Goal: Task Accomplishment & Management: Complete application form

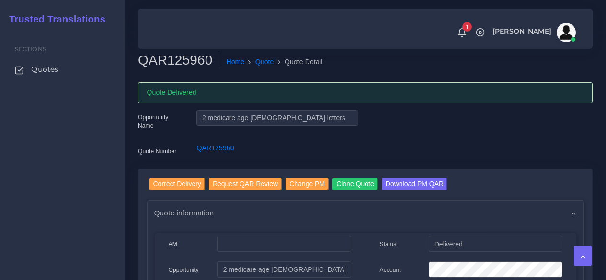
click at [57, 72] on span "Quotes" at bounding box center [44, 69] width 27 height 11
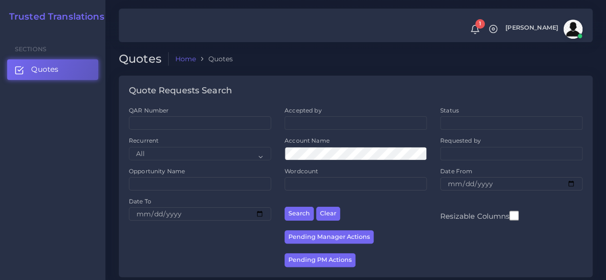
scroll to position [192, 0]
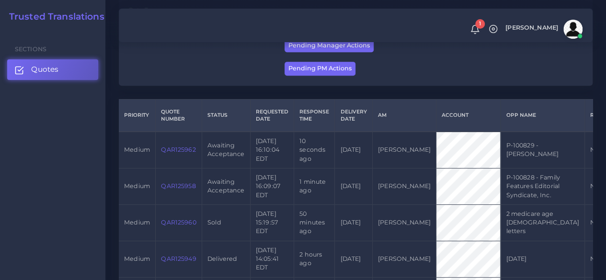
click at [174, 189] on link "QAR125958" at bounding box center [178, 186] width 35 height 7
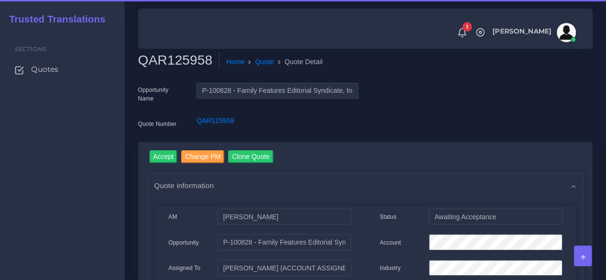
click at [174, 59] on h2 "QAR125958" at bounding box center [178, 60] width 81 height 16
click at [175, 59] on h2 "QAR125958" at bounding box center [178, 60] width 81 height 16
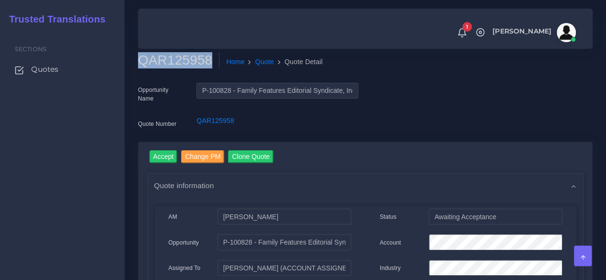
click at [175, 59] on h2 "QAR125958" at bounding box center [178, 60] width 81 height 16
copy h2 "QAR125958"
click at [168, 158] on input "Accept" at bounding box center [164, 157] width 28 height 13
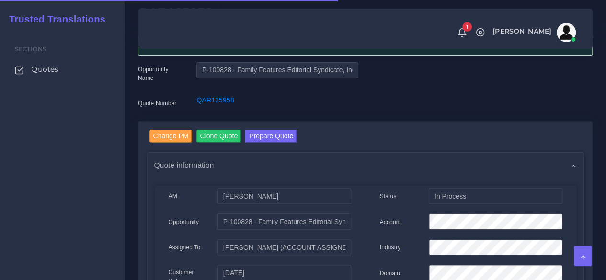
scroll to position [96, 0]
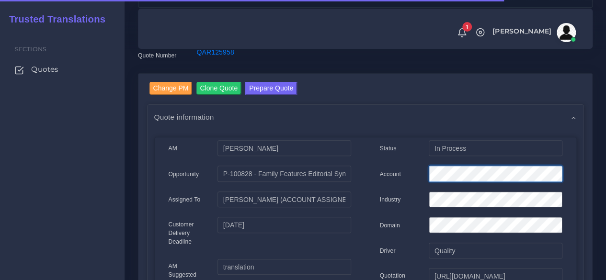
click at [418, 167] on div "Account" at bounding box center [471, 175] width 197 height 19
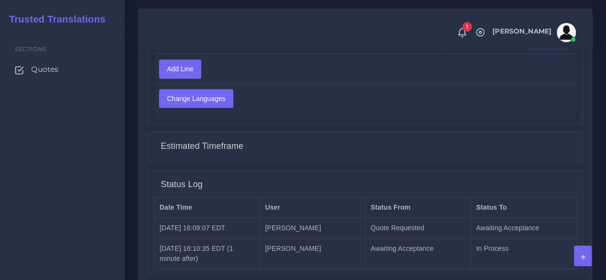
scroll to position [806, 0]
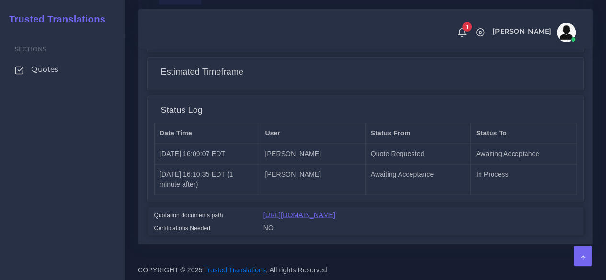
click at [298, 213] on link "https://workdrive.zoho.com/fgoh3e43b1a1fe2124b65bedd7c3c51a0e040/teams/fgoh3e43…" at bounding box center [300, 215] width 72 height 8
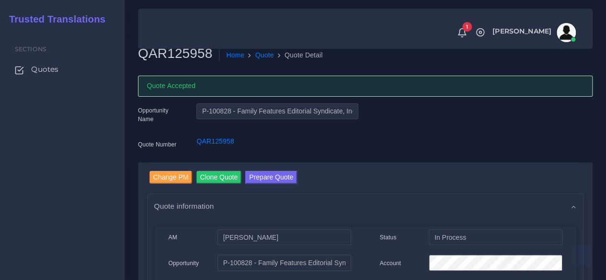
scroll to position [0, 0]
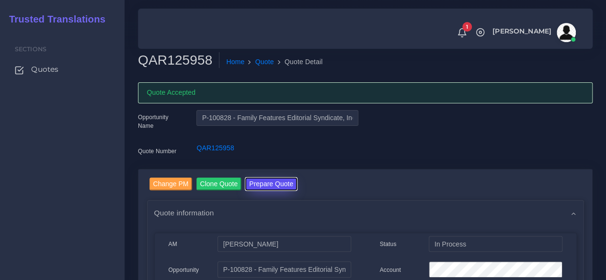
click at [258, 184] on button "Prepare Quote" at bounding box center [271, 184] width 52 height 13
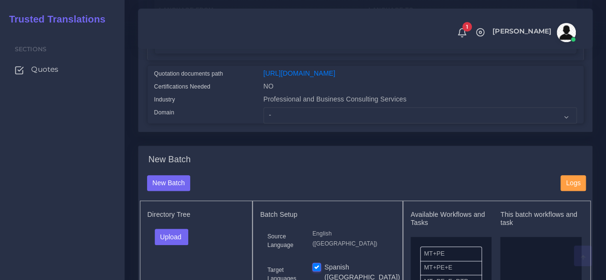
scroll to position [240, 0]
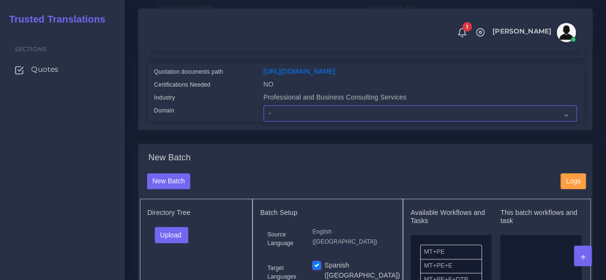
click at [288, 122] on select "- Advertising and Media Agriculture, Forestry and Fishing Architecture, Buildin…" at bounding box center [420, 113] width 313 height 16
select select "Professional and Business Consulting Services"
click at [264, 122] on select "- Advertising and Media Agriculture, Forestry and Fishing Architecture, Buildin…" at bounding box center [420, 113] width 313 height 16
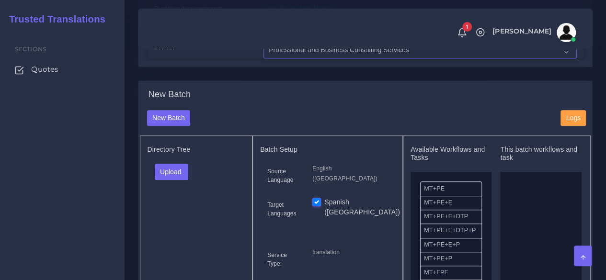
scroll to position [383, 0]
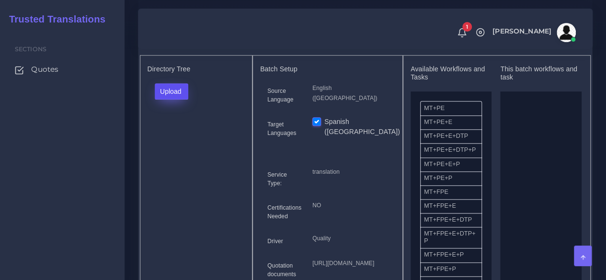
click at [178, 100] on button "Upload" at bounding box center [172, 91] width 34 height 16
click at [183, 134] on label "Files" at bounding box center [188, 128] width 66 height 12
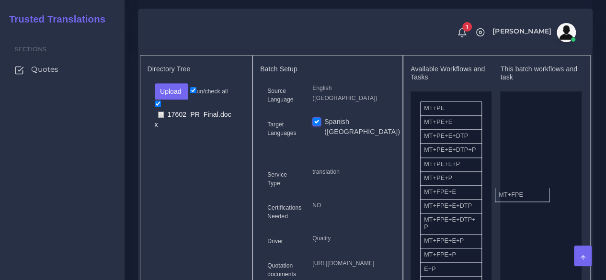
drag, startPoint x: 441, startPoint y: 210, endPoint x: 496, endPoint y: 202, distance: 55.2
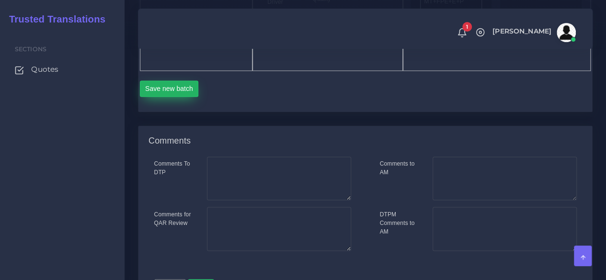
click at [165, 97] on button "Save new batch" at bounding box center [169, 89] width 59 height 16
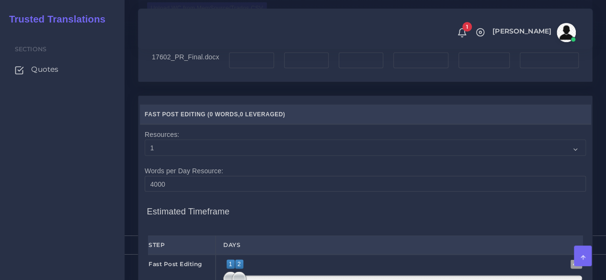
scroll to position [815, 0]
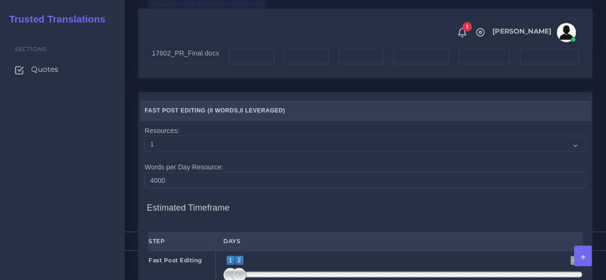
click at [186, 11] on label "Upload WC from MemSource/Trados CSV" at bounding box center [207, 4] width 120 height 13
click at [0, 0] on input "Upload WC from MemSource/Trados CSV" at bounding box center [0, 0] width 0 height 0
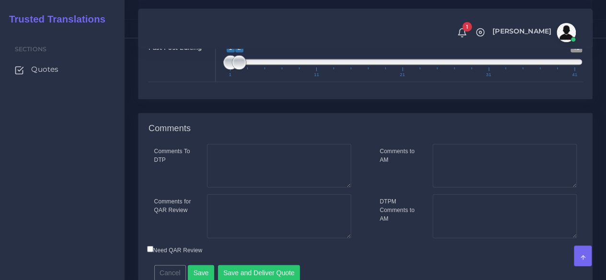
type input "1;1"
drag, startPoint x: 235, startPoint y: 132, endPoint x: 201, endPoint y: 130, distance: 33.6
click at [203, 82] on div "Fast Post Editing 1 41 1 1 1 — 1 1 11 21 31 41 1;1" at bounding box center [365, 60] width 449 height 44
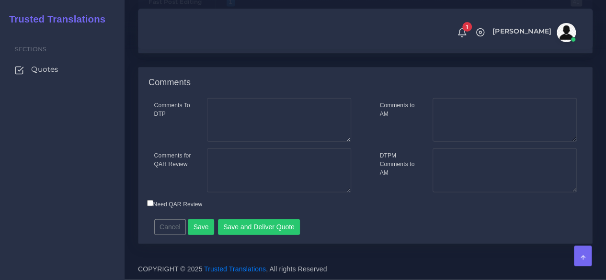
scroll to position [1164, 0]
click at [257, 230] on button "Save and Deliver Quote" at bounding box center [259, 228] width 82 height 16
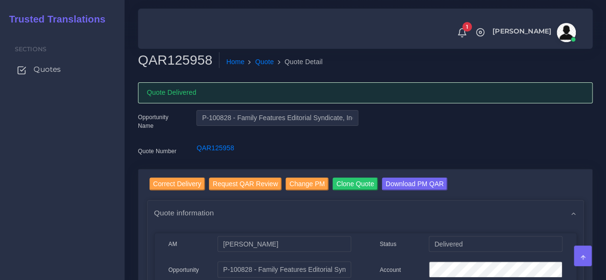
click at [60, 70] on span "Quotes" at bounding box center [47, 69] width 27 height 11
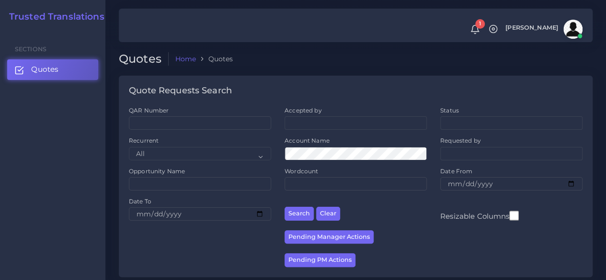
scroll to position [192, 0]
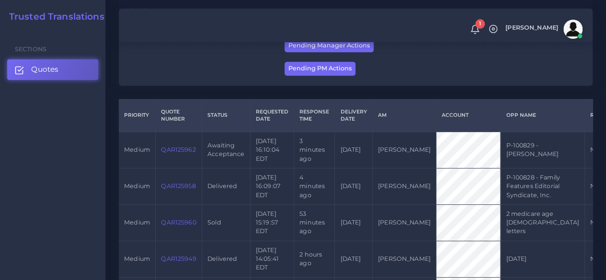
click at [168, 149] on link "QAR125962" at bounding box center [178, 149] width 35 height 7
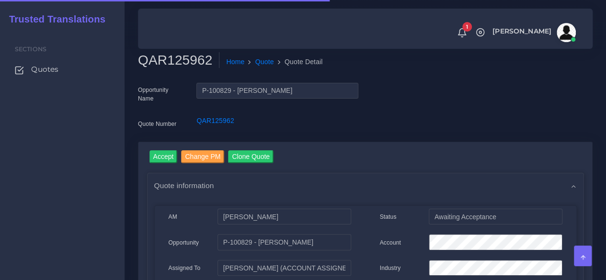
click at [174, 56] on h2 "QAR125962" at bounding box center [178, 60] width 81 height 16
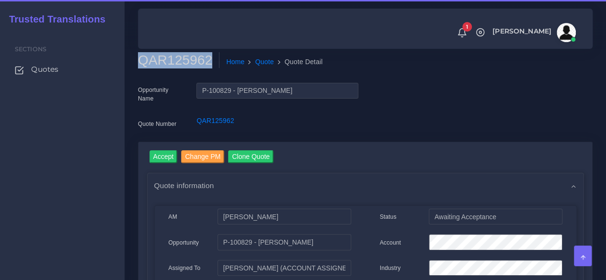
copy h2 "QAR125962"
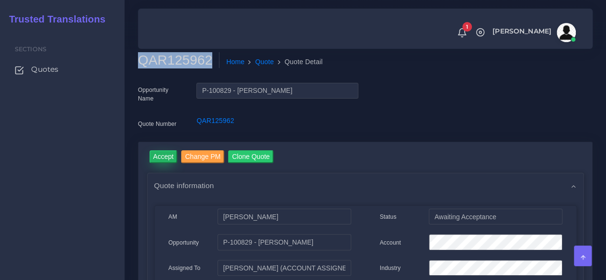
click at [165, 151] on input "Accept" at bounding box center [164, 157] width 28 height 13
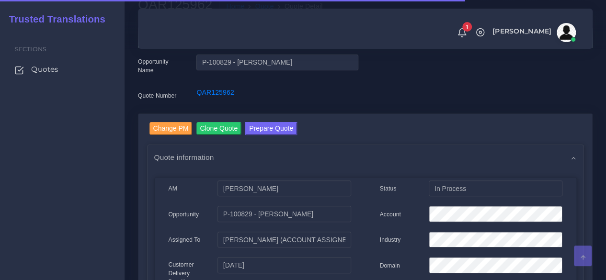
scroll to position [144, 0]
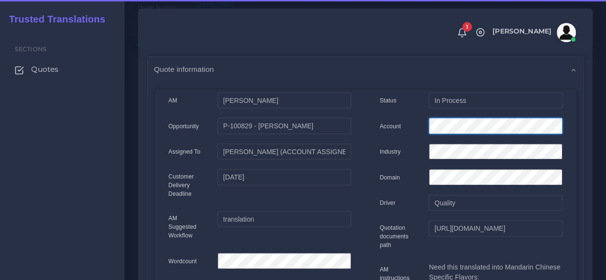
click at [387, 120] on div "Account" at bounding box center [471, 127] width 197 height 19
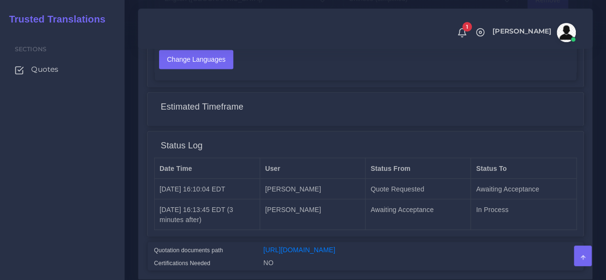
scroll to position [807, 0]
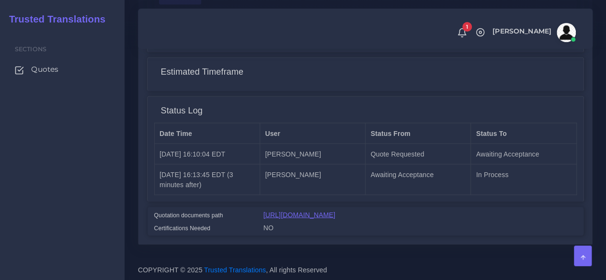
click at [322, 211] on link "[URL][DOMAIN_NAME]" at bounding box center [300, 215] width 72 height 8
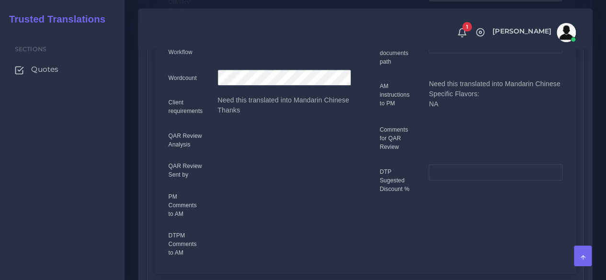
scroll to position [88, 0]
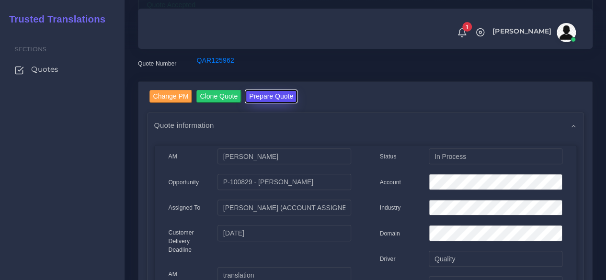
click at [264, 101] on button "Prepare Quote" at bounding box center [271, 96] width 52 height 13
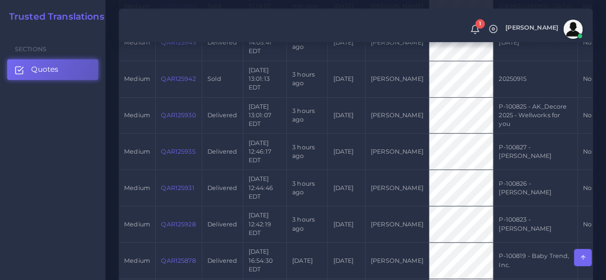
scroll to position [431, 0]
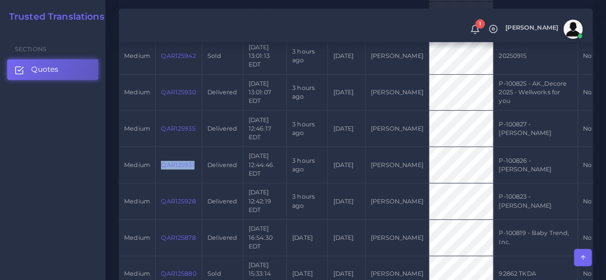
drag, startPoint x: 197, startPoint y: 191, endPoint x: 162, endPoint y: 193, distance: 34.6
click at [162, 184] on td "QAR125931" at bounding box center [179, 165] width 46 height 36
copy link "QAR125931"
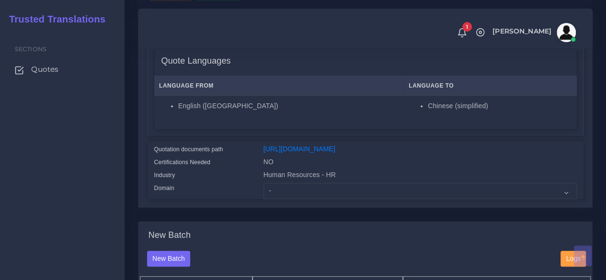
scroll to position [240, 0]
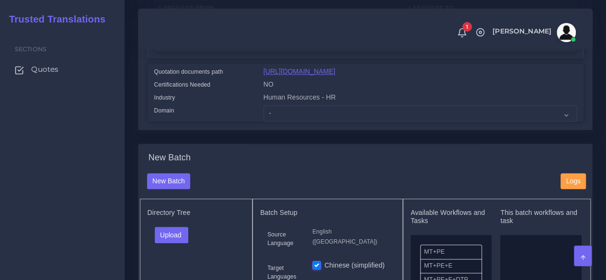
click at [336, 75] on link "[URL][DOMAIN_NAME]" at bounding box center [300, 72] width 72 height 8
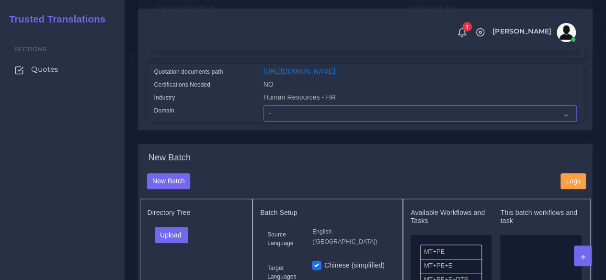
click at [285, 122] on select "- Advertising and Media Agriculture, Forestry and Fishing Architecture, Buildin…" at bounding box center [420, 113] width 313 height 16
select select "Human Resources - HR"
click at [264, 122] on select "- Advertising and Media Agriculture, Forestry and Fishing Architecture, Buildin…" at bounding box center [420, 113] width 313 height 16
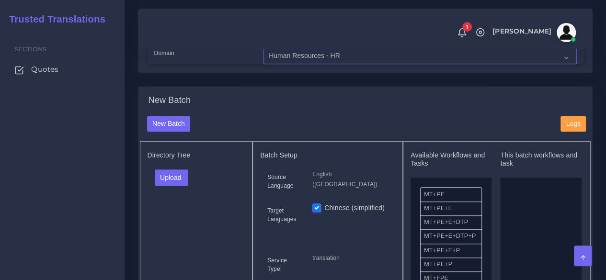
scroll to position [383, 0]
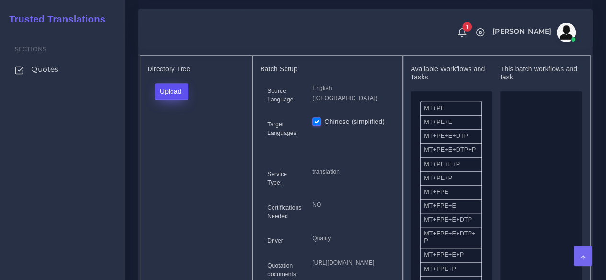
click at [170, 100] on button "Upload" at bounding box center [172, 91] width 34 height 16
click at [174, 134] on label "Files" at bounding box center [188, 128] width 66 height 12
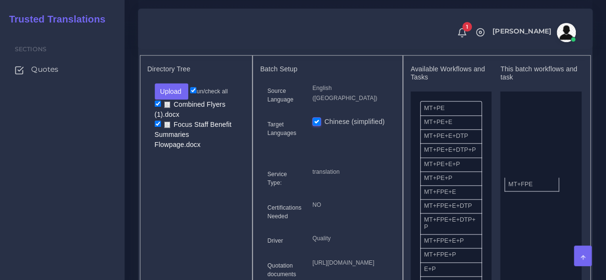
drag, startPoint x: 462, startPoint y: 217, endPoint x: 549, endPoint y: 203, distance: 87.9
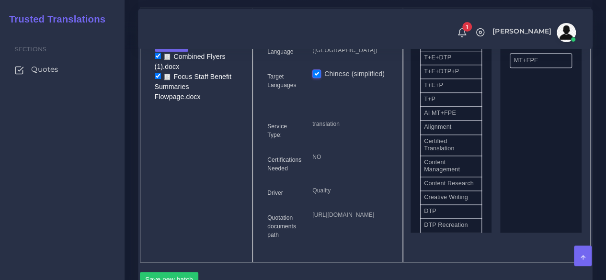
scroll to position [288, 0]
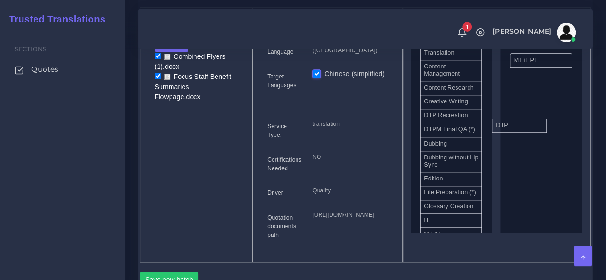
drag, startPoint x: 443, startPoint y: 144, endPoint x: 515, endPoint y: 143, distance: 71.9
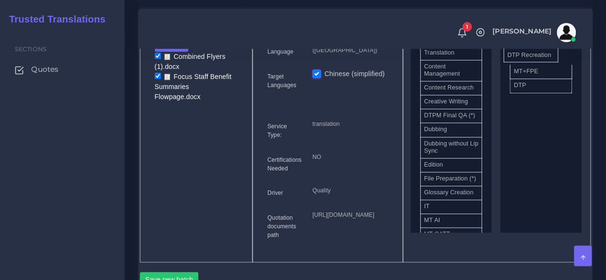
drag, startPoint x: 458, startPoint y: 143, endPoint x: 542, endPoint y: 71, distance: 109.8
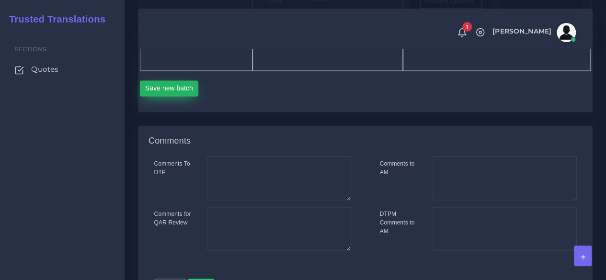
click at [174, 97] on button "Save new batch" at bounding box center [169, 89] width 59 height 16
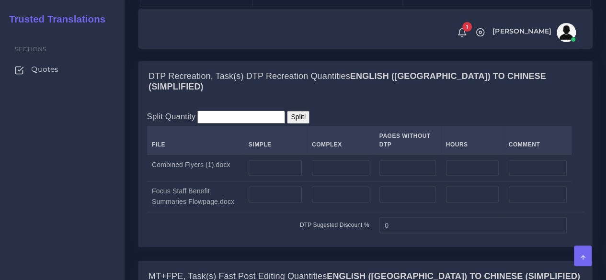
scroll to position [767, 0]
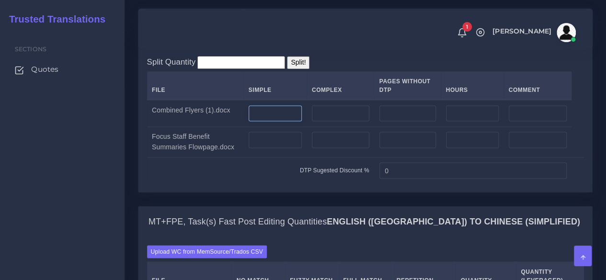
click at [276, 122] on input "number" at bounding box center [275, 113] width 53 height 16
type input "40"
click at [323, 122] on input "number" at bounding box center [341, 113] width 58 height 16
type input "27"
click at [290, 148] on input "number" at bounding box center [275, 140] width 53 height 16
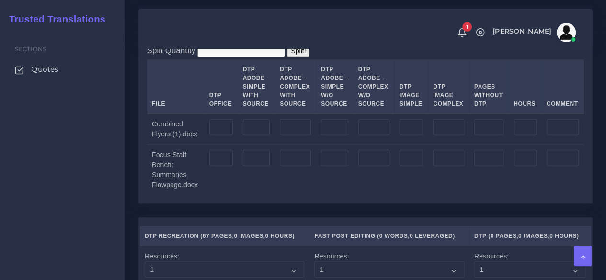
scroll to position [1150, 0]
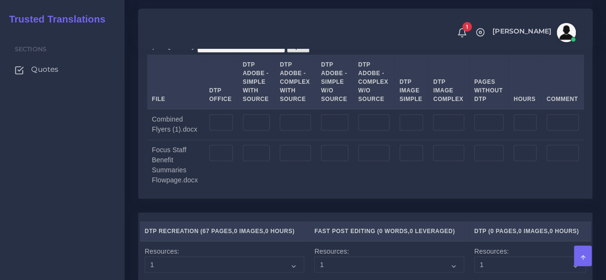
type input "1"
click at [267, 131] on input "number" at bounding box center [256, 123] width 27 height 16
type input "40"
click at [288, 131] on input "number" at bounding box center [295, 123] width 31 height 16
type input "27"
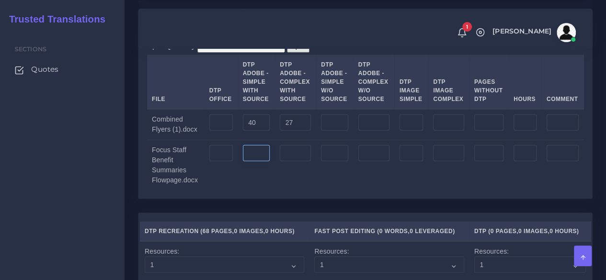
click at [253, 162] on input "number" at bounding box center [256, 153] width 27 height 16
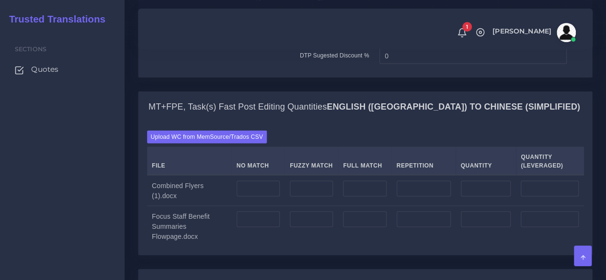
scroll to position [815, 0]
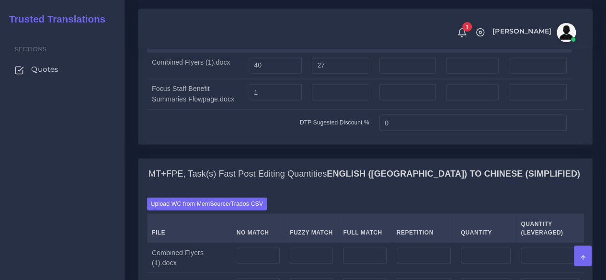
type input "1"
click at [311, 136] on tr "DTP Sugested Discount % 0" at bounding box center [365, 122] width 437 height 26
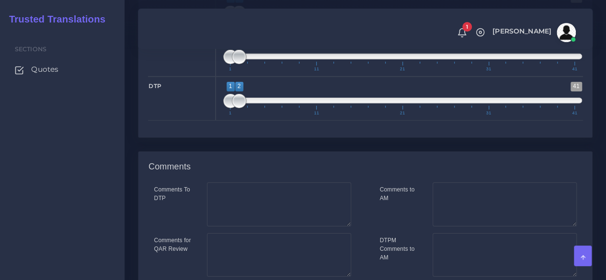
scroll to position [1670, 0]
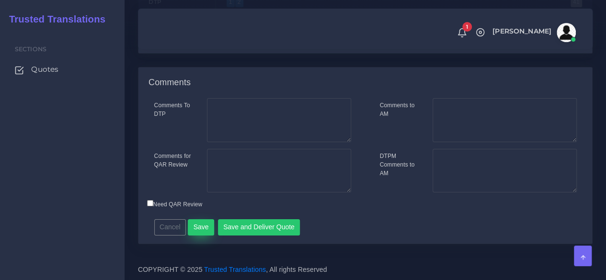
type input "10"
click at [204, 222] on button "Save" at bounding box center [201, 228] width 26 height 16
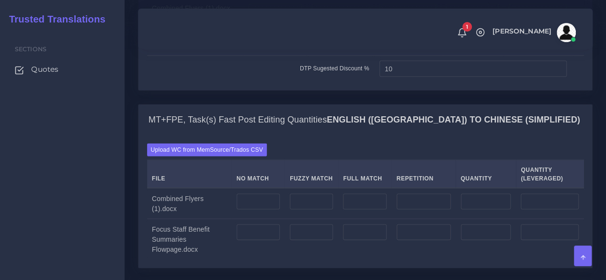
scroll to position [1007, 0]
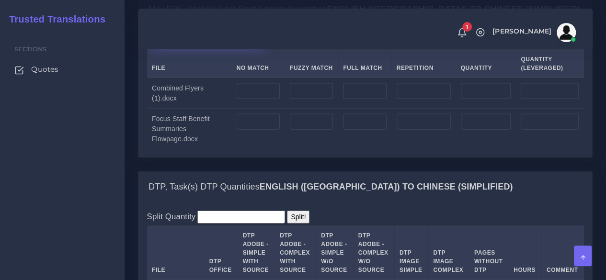
click at [212, 46] on label "Upload WC from MemSource/Trados CSV" at bounding box center [207, 39] width 120 height 13
click at [0, 0] on input "Upload WC from MemSource/Trados CSV" at bounding box center [0, 0] width 0 height 0
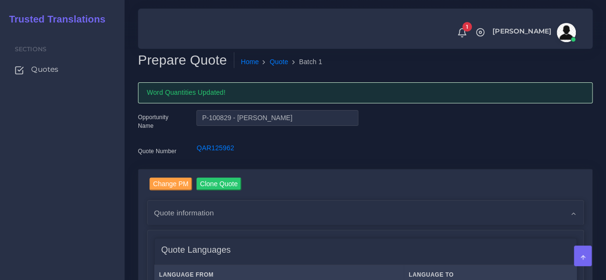
click at [112, 209] on div "Sections Quotes" at bounding box center [62, 155] width 125 height 251
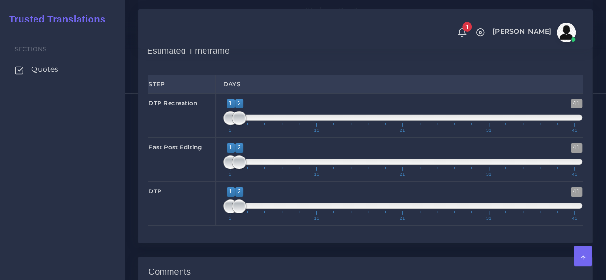
scroll to position [1486, 0]
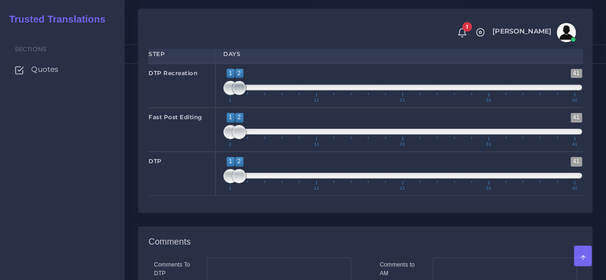
type input "1;1"
drag, startPoint x: 242, startPoint y: 140, endPoint x: 218, endPoint y: 145, distance: 24.4
click at [218, 108] on div "1 41 1 1 1 — 1 1 11 21 31 41 1;1" at bounding box center [403, 86] width 374 height 44
type input "1;3"
drag, startPoint x: 235, startPoint y: 186, endPoint x: 245, endPoint y: 186, distance: 10.1
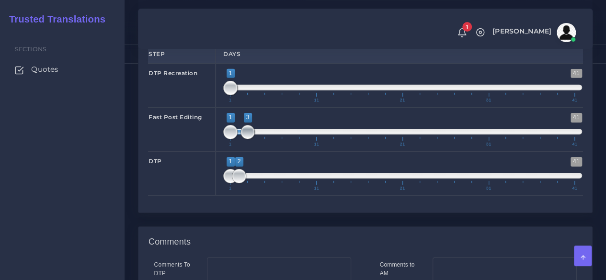
click at [245, 139] on span at bounding box center [248, 132] width 14 height 14
drag, startPoint x: 240, startPoint y: 228, endPoint x: 246, endPoint y: 229, distance: 6.3
click at [248, 184] on span at bounding box center [248, 176] width 14 height 14
type input "3;3"
drag, startPoint x: 230, startPoint y: 231, endPoint x: 245, endPoint y: 230, distance: 15.4
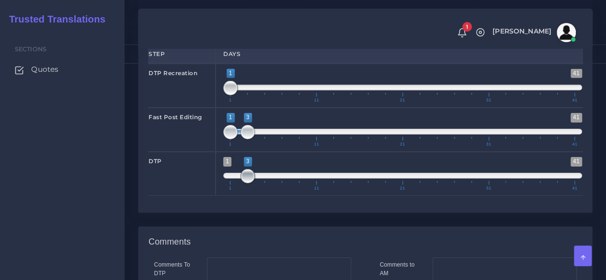
click at [245, 184] on span at bounding box center [248, 176] width 14 height 14
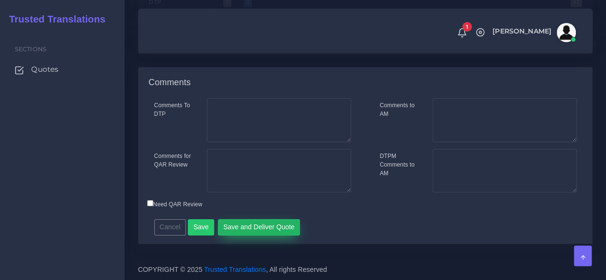
click at [255, 224] on button "Save and Deliver Quote" at bounding box center [259, 228] width 82 height 16
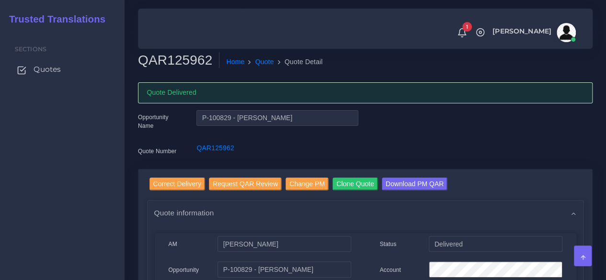
click at [48, 67] on span "Quotes" at bounding box center [47, 69] width 27 height 11
